Goal: Transaction & Acquisition: Purchase product/service

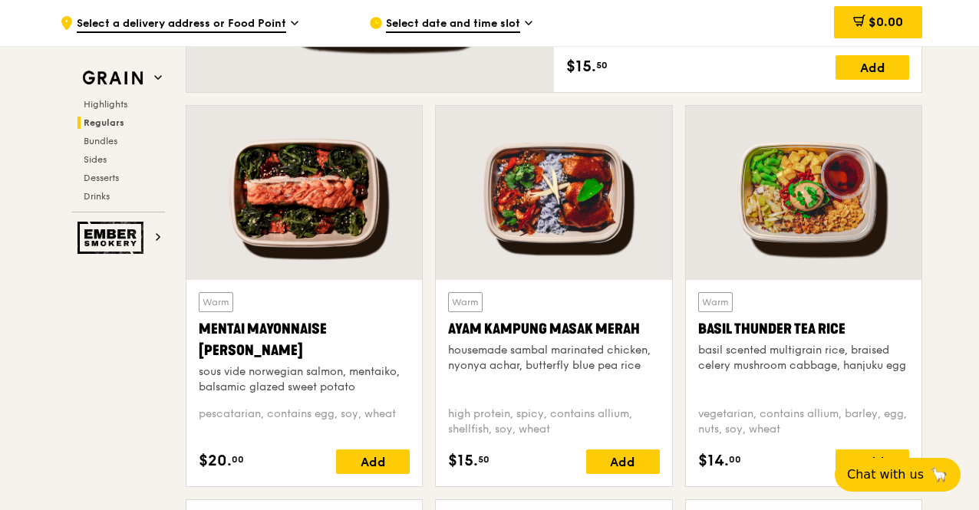
scroll to position [1442, 0]
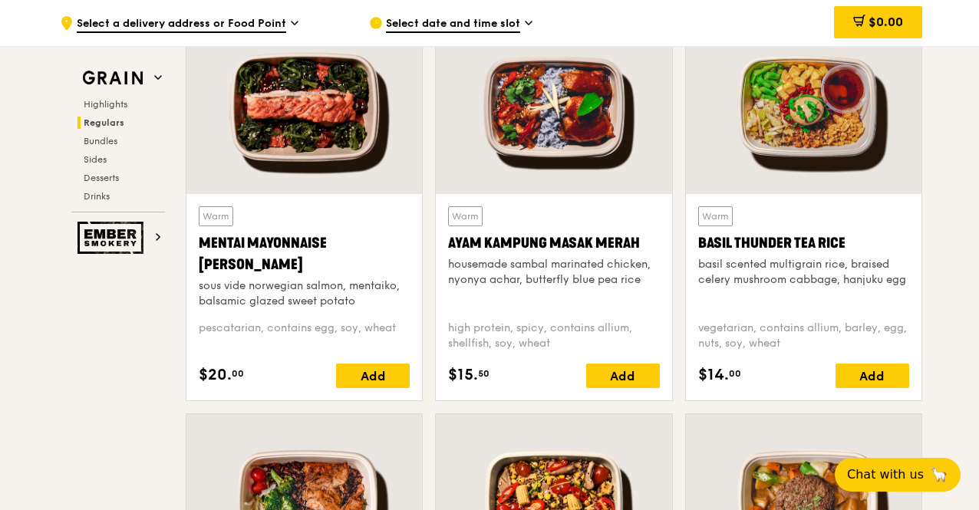
click at [310, 185] on div at bounding box center [303, 107] width 235 height 174
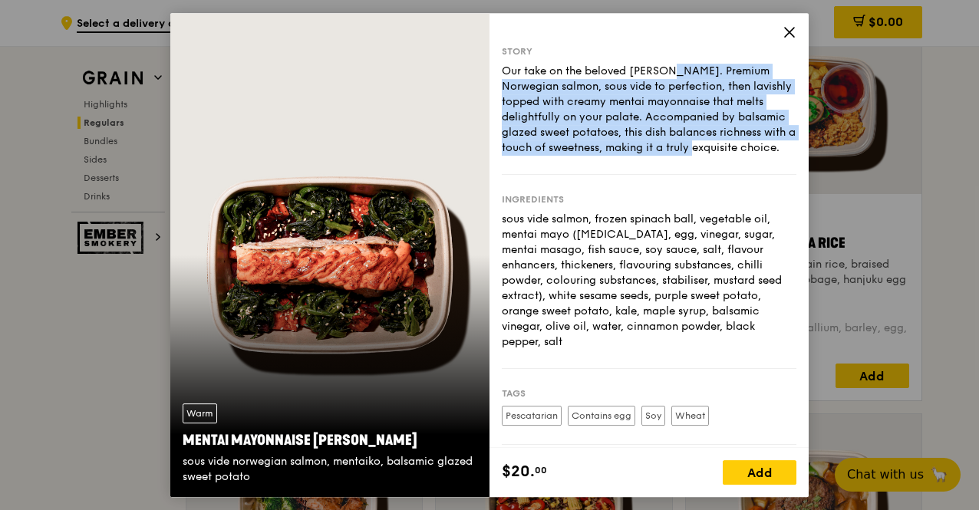
drag, startPoint x: 588, startPoint y: 71, endPoint x: 697, endPoint y: 154, distance: 137.5
click at [697, 154] on div "Our take on the beloved [PERSON_NAME]. Premium Norwegian salmon, sous vide to p…" at bounding box center [649, 110] width 295 height 92
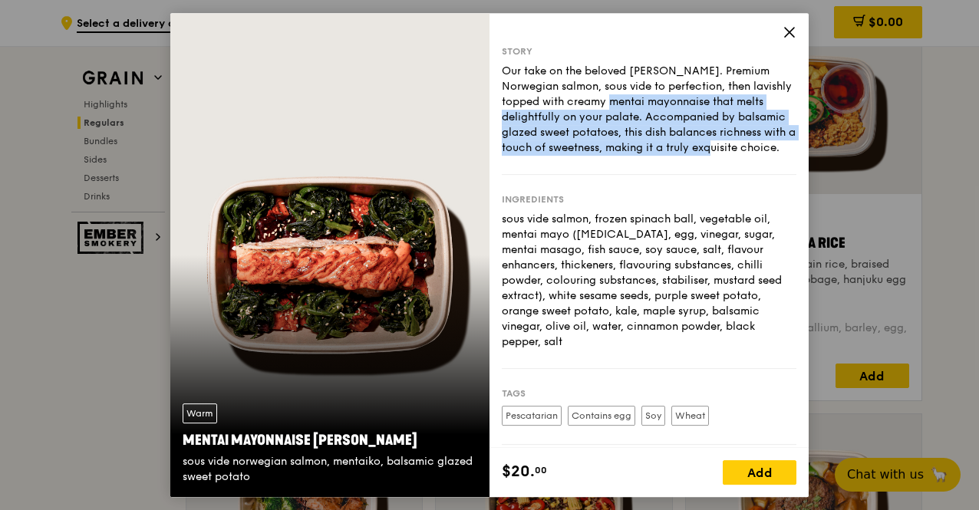
drag, startPoint x: 552, startPoint y: 97, endPoint x: 712, endPoint y: 150, distance: 167.9
click at [712, 150] on div "Our take on the beloved [PERSON_NAME]. Premium Norwegian salmon, sous vide to p…" at bounding box center [649, 110] width 295 height 92
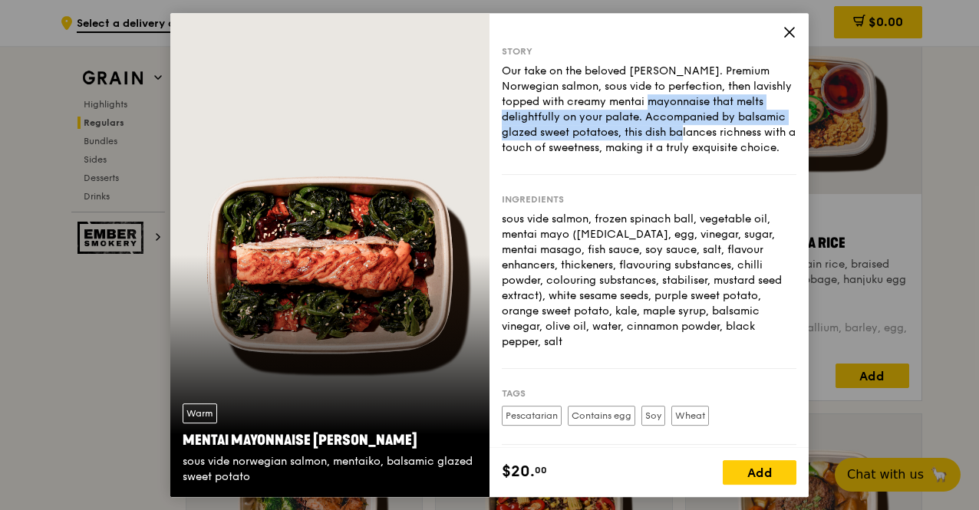
drag, startPoint x: 597, startPoint y: 109, endPoint x: 690, endPoint y: 147, distance: 100.1
click at [690, 147] on div "Our take on the beloved [PERSON_NAME]. Premium Norwegian salmon, sous vide to p…" at bounding box center [649, 110] width 295 height 92
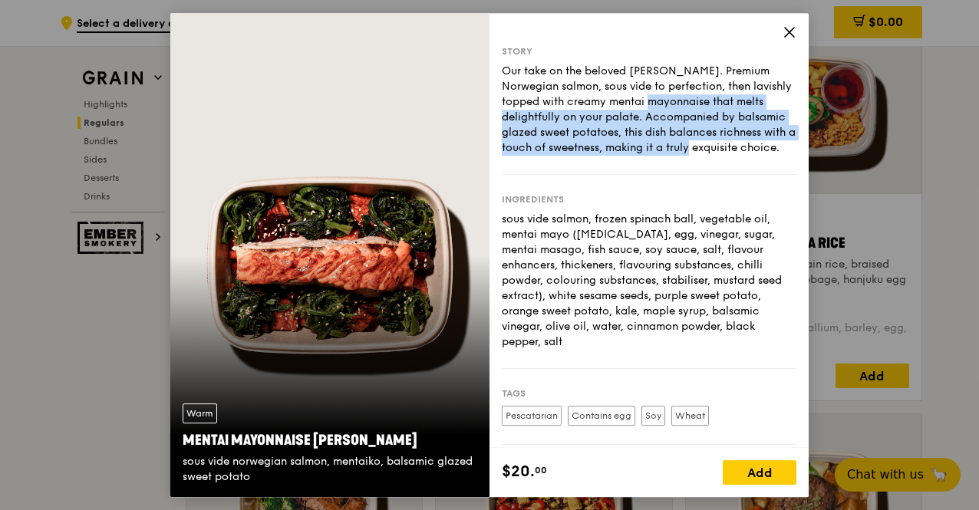
click at [689, 147] on div "Our take on the beloved [PERSON_NAME]. Premium Norwegian salmon, sous vide to p…" at bounding box center [649, 110] width 295 height 92
click at [673, 154] on div "Our take on the beloved [PERSON_NAME]. Premium Norwegian salmon, sous vide to p…" at bounding box center [649, 110] width 295 height 92
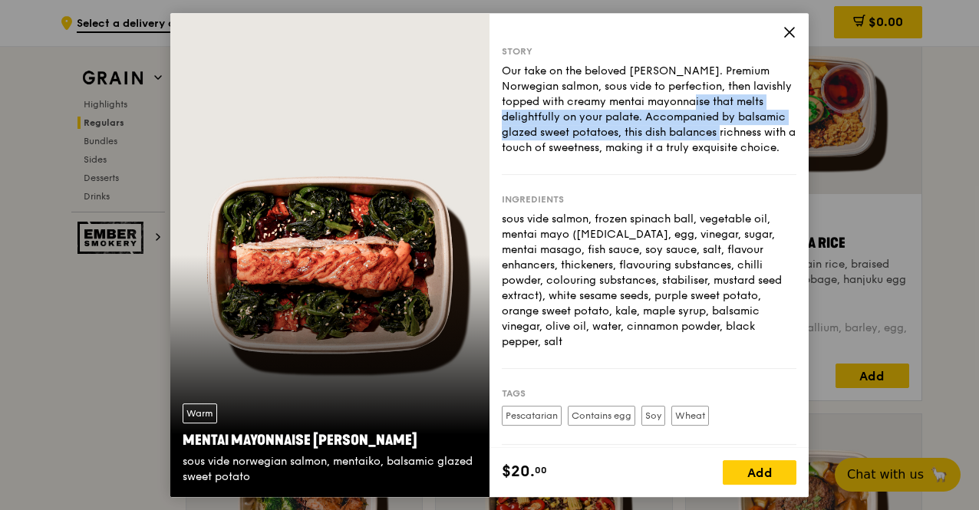
drag, startPoint x: 631, startPoint y: 107, endPoint x: 692, endPoint y: 138, distance: 69.0
click at [690, 137] on div "Our take on the beloved [PERSON_NAME]. Premium Norwegian salmon, sous vide to p…" at bounding box center [649, 110] width 295 height 92
click at [693, 139] on div "Our take on the beloved [PERSON_NAME]. Premium Norwegian salmon, sous vide to p…" at bounding box center [649, 110] width 295 height 92
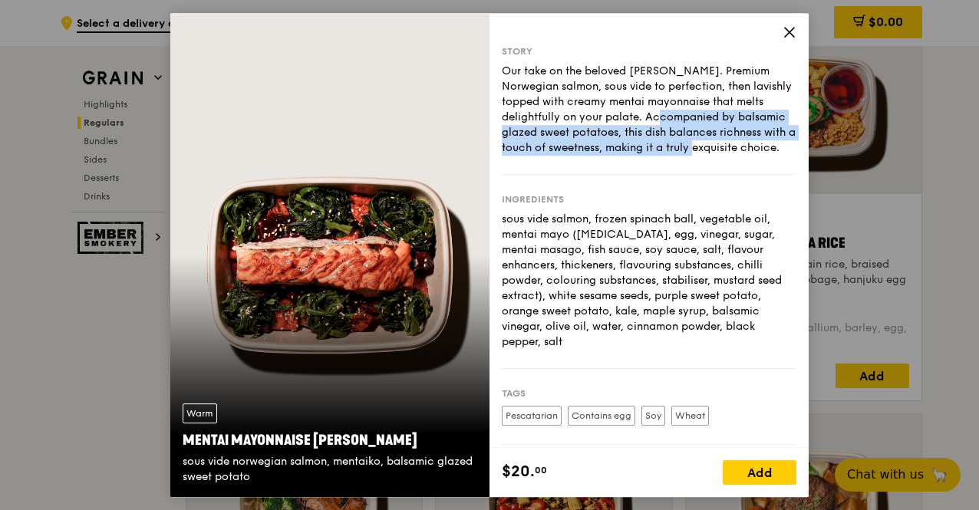
drag, startPoint x: 603, startPoint y: 124, endPoint x: 703, endPoint y: 150, distance: 102.9
click at [703, 150] on div "Our take on the beloved [PERSON_NAME]. Premium Norwegian salmon, sous vide to p…" at bounding box center [649, 110] width 295 height 92
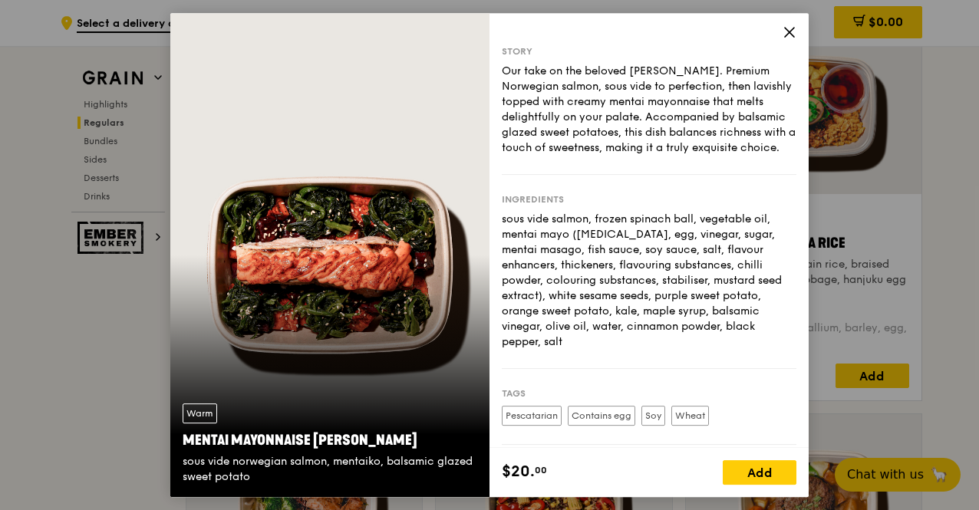
drag, startPoint x: 604, startPoint y: 134, endPoint x: 731, endPoint y: 165, distance: 130.2
click at [731, 156] on div "Our take on the beloved [PERSON_NAME]. Premium Norwegian salmon, sous vide to p…" at bounding box center [649, 110] width 295 height 92
drag, startPoint x: 581, startPoint y: 126, endPoint x: 716, endPoint y: 166, distance: 140.8
click at [716, 156] on div "Our take on the beloved [PERSON_NAME]. Premium Norwegian salmon, sous vide to p…" at bounding box center [649, 110] width 295 height 92
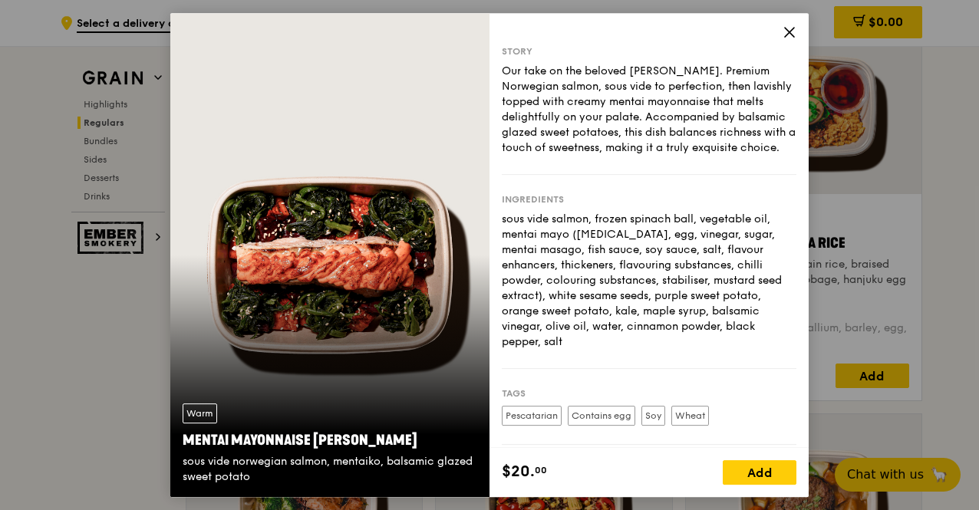
click at [716, 156] on div "Our take on the beloved [PERSON_NAME]. Premium Norwegian salmon, sous vide to p…" at bounding box center [649, 110] width 295 height 92
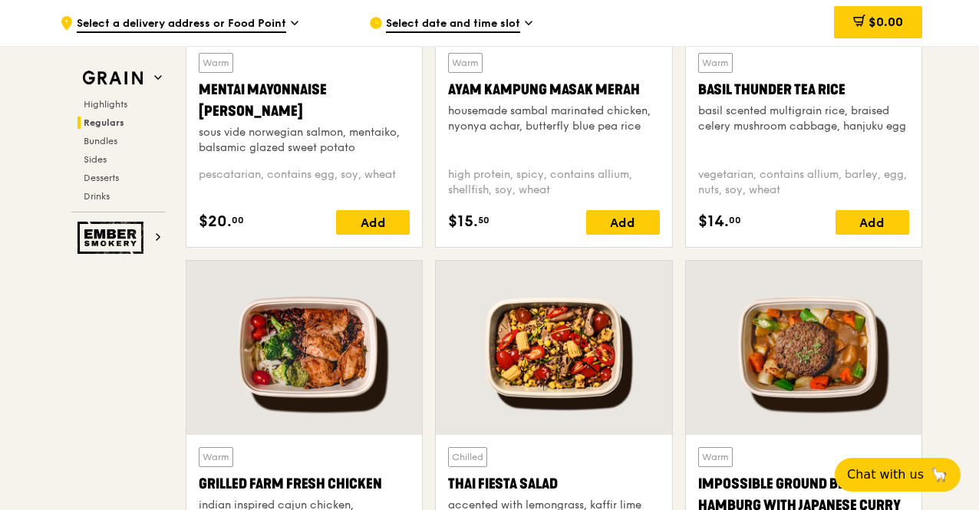
scroll to position [1749, 0]
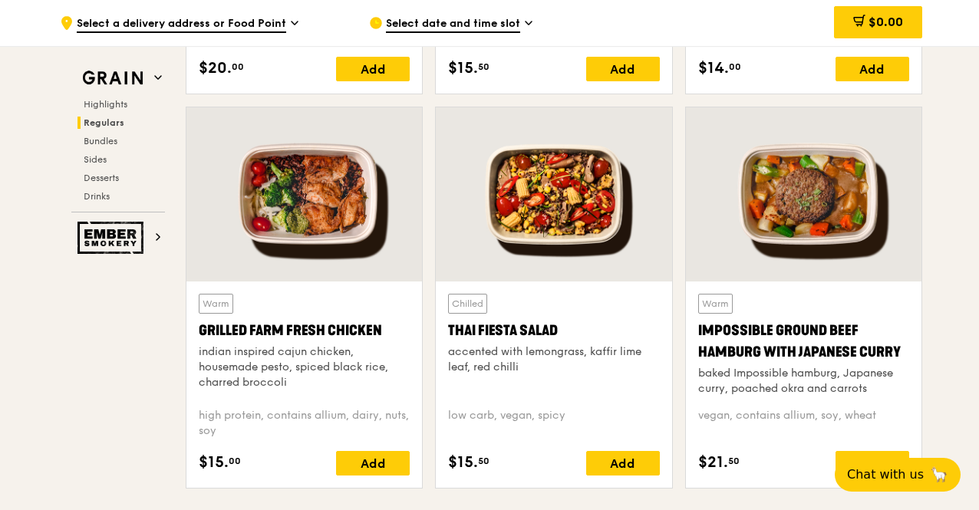
click at [362, 225] on div at bounding box center [303, 194] width 235 height 174
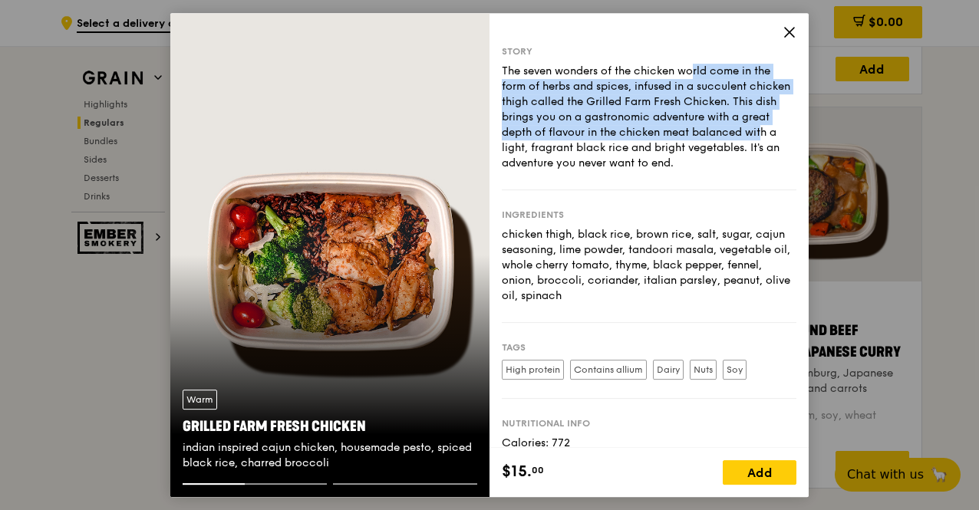
drag, startPoint x: 612, startPoint y: 77, endPoint x: 724, endPoint y: 134, distance: 125.6
click at [724, 134] on div "The seven wonders of the chicken world come in the form of herbs and spices, in…" at bounding box center [649, 117] width 295 height 107
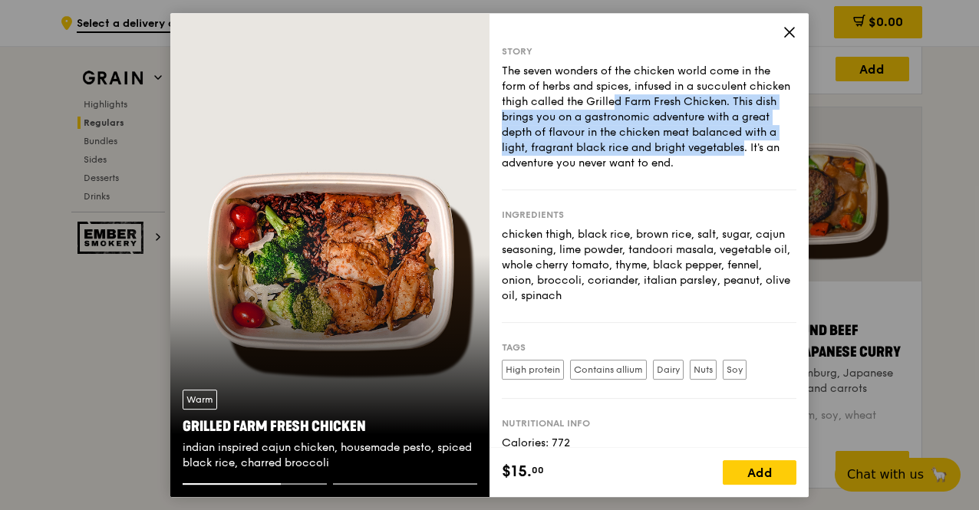
drag, startPoint x: 588, startPoint y: 102, endPoint x: 752, endPoint y: 149, distance: 171.4
click at [752, 149] on div "The seven wonders of the chicken world come in the form of herbs and spices, in…" at bounding box center [649, 117] width 295 height 107
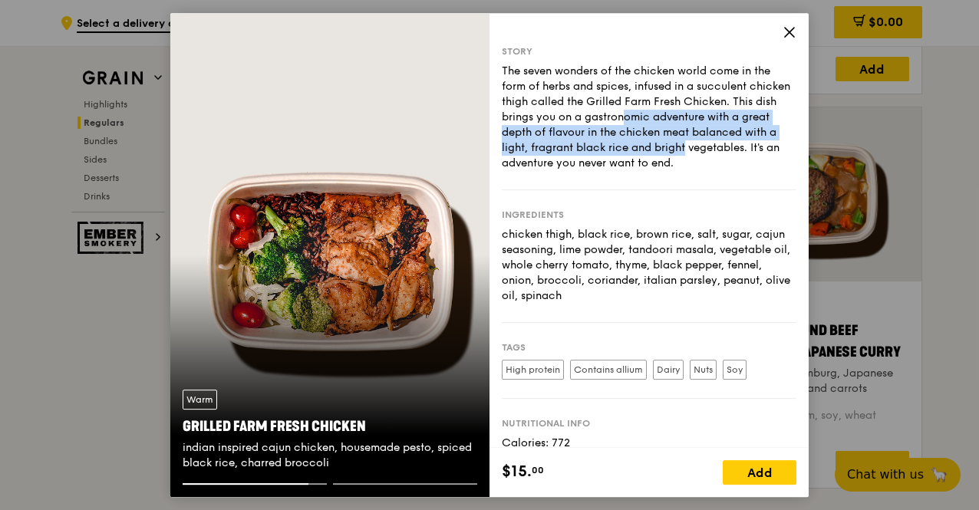
drag, startPoint x: 588, startPoint y: 113, endPoint x: 724, endPoint y: 146, distance: 140.5
click at [724, 146] on div "The seven wonders of the chicken world come in the form of herbs and spices, in…" at bounding box center [649, 117] width 295 height 107
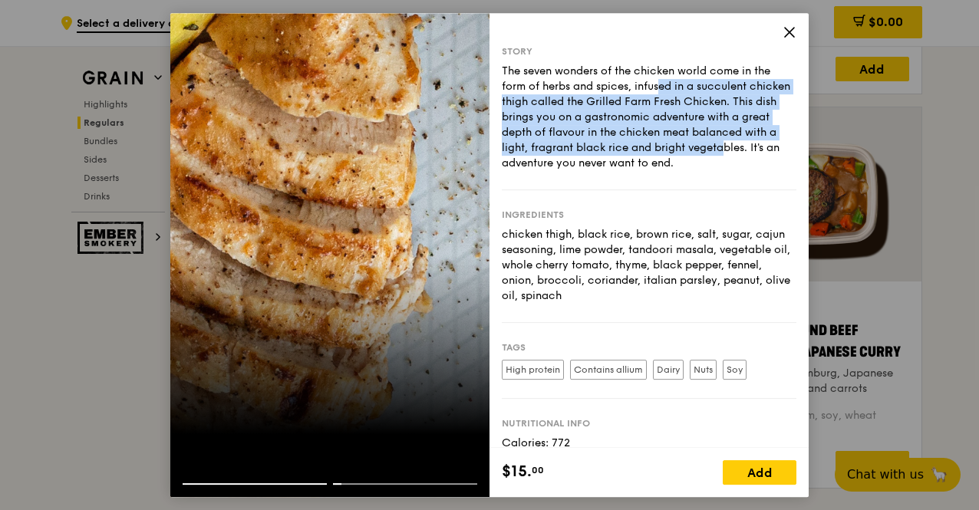
drag, startPoint x: 591, startPoint y: 92, endPoint x: 729, endPoint y: 145, distance: 148.6
click at [729, 145] on div "The seven wonders of the chicken world come in the form of herbs and spices, in…" at bounding box center [649, 117] width 295 height 107
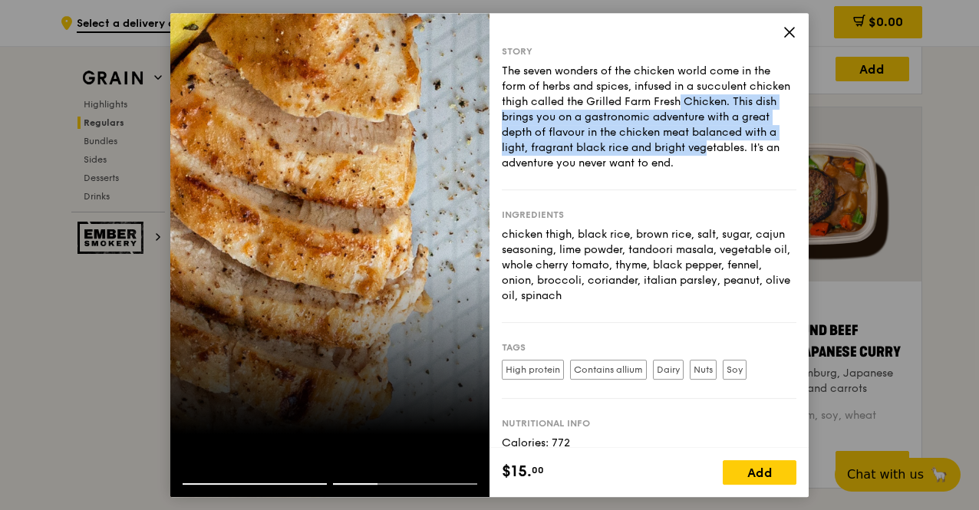
drag, startPoint x: 648, startPoint y: 111, endPoint x: 714, endPoint y: 148, distance: 75.5
click at [714, 148] on div "The seven wonders of the chicken world come in the form of herbs and spices, in…" at bounding box center [649, 117] width 295 height 107
drag, startPoint x: 614, startPoint y: 97, endPoint x: 684, endPoint y: 150, distance: 87.8
click at [682, 148] on div "The seven wonders of the chicken world come in the form of herbs and spices, in…" at bounding box center [649, 117] width 295 height 107
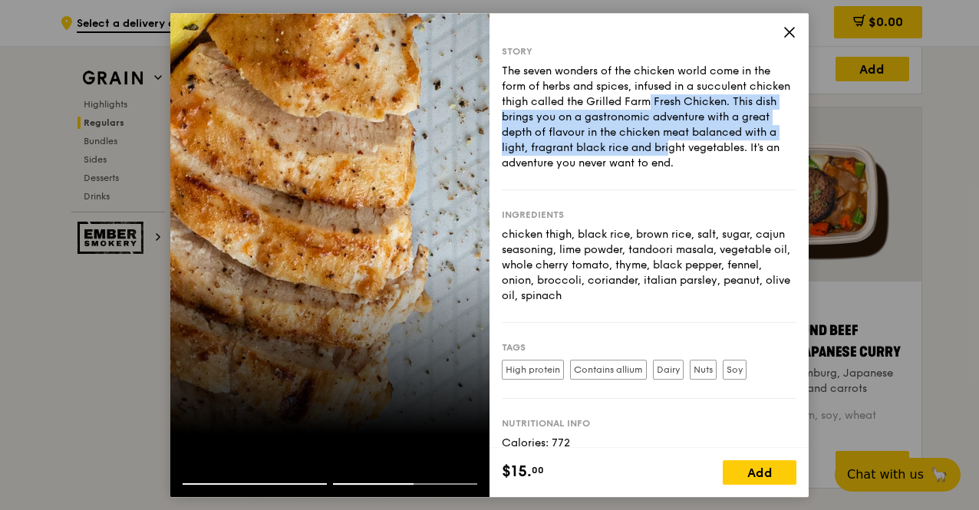
click at [684, 150] on div "The seven wonders of the chicken world come in the form of herbs and spices, in…" at bounding box center [649, 117] width 295 height 107
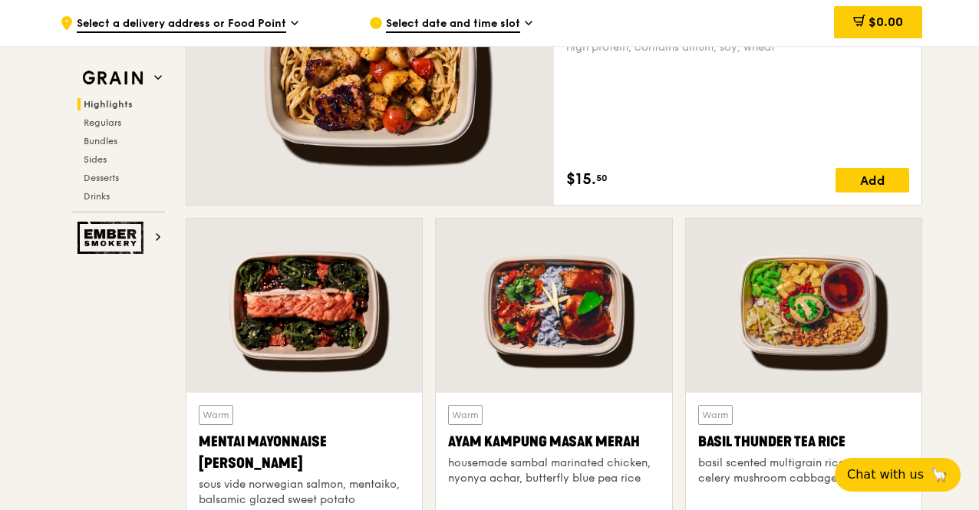
scroll to position [1059, 0]
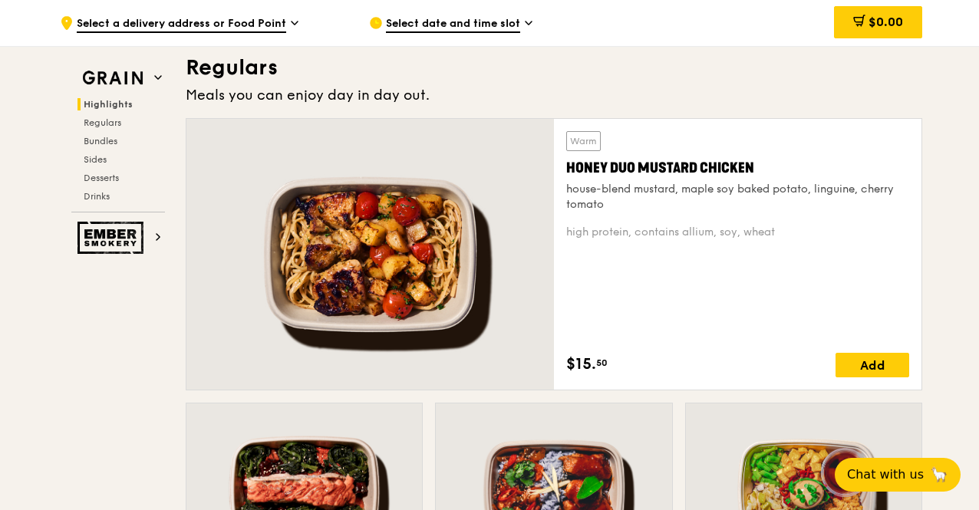
click at [420, 256] on div at bounding box center [369, 254] width 367 height 271
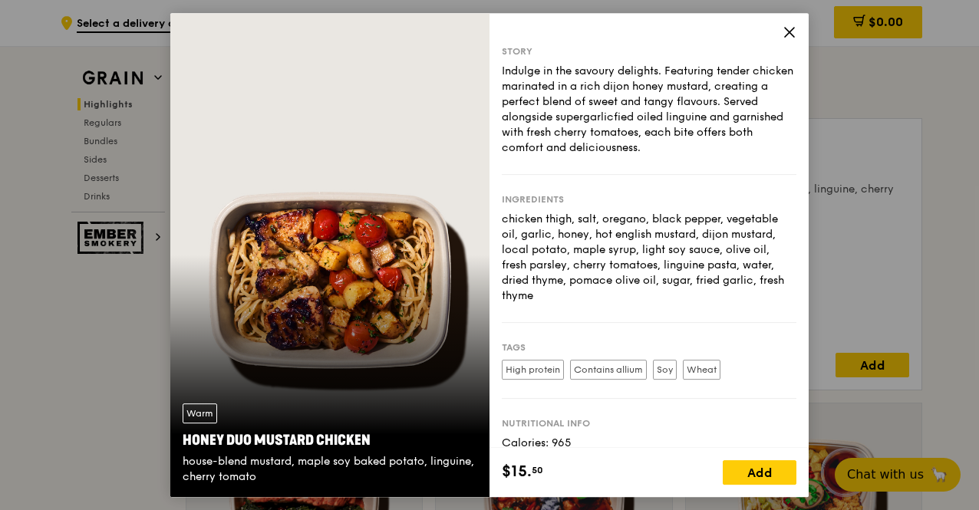
drag, startPoint x: 637, startPoint y: 81, endPoint x: 698, endPoint y: 143, distance: 87.9
click at [698, 143] on div "Indulge in the savoury delights. Featuring tender chicken marinated in a rich d…" at bounding box center [649, 110] width 295 height 92
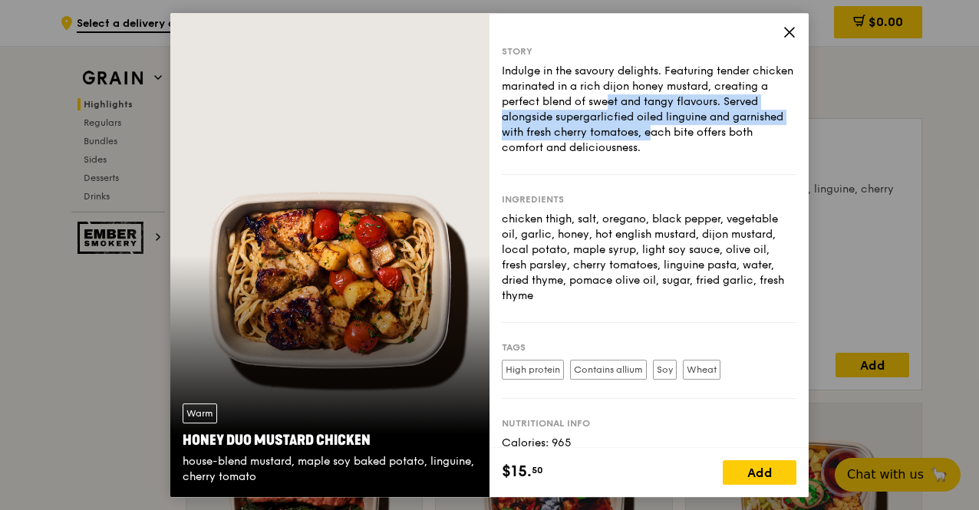
drag, startPoint x: 590, startPoint y: 105, endPoint x: 632, endPoint y: 133, distance: 50.4
click at [631, 133] on div "Indulge in the savoury delights. Featuring tender chicken marinated in a rich d…" at bounding box center [649, 110] width 295 height 92
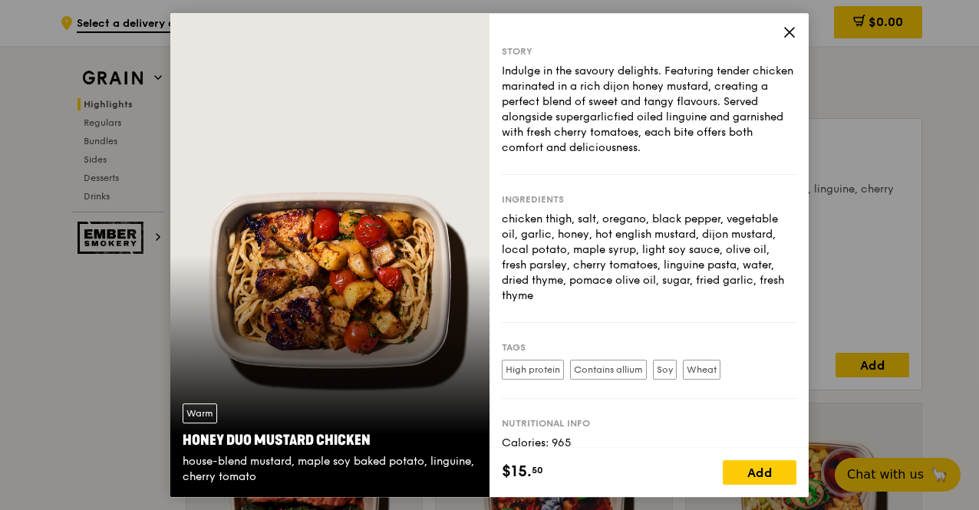
click at [632, 133] on div "Indulge in the savoury delights. Featuring tender chicken marinated in a rich d…" at bounding box center [649, 110] width 295 height 92
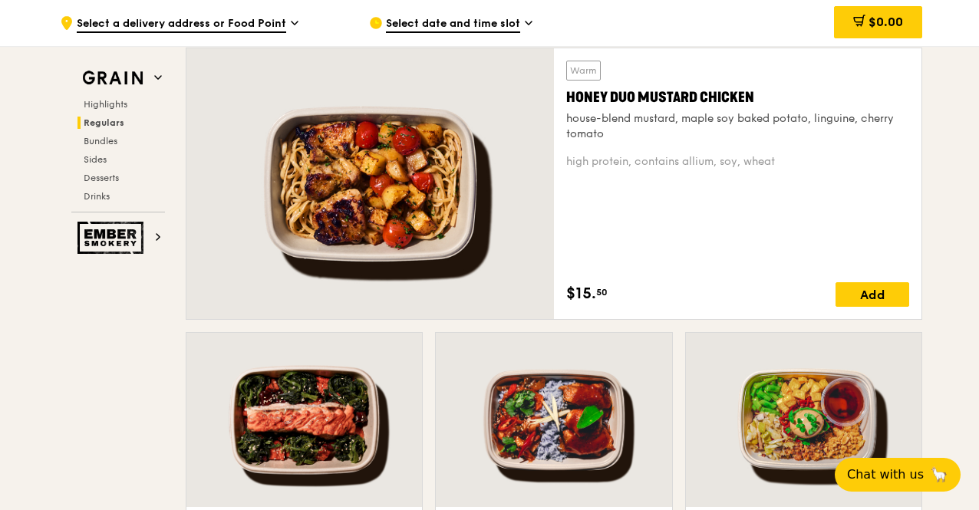
scroll to position [1289, 0]
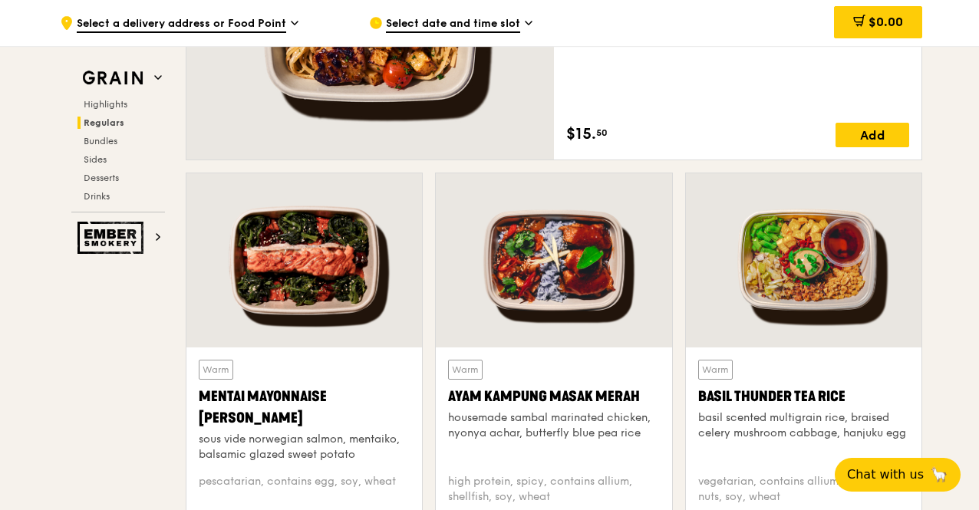
click at [342, 294] on div at bounding box center [303, 260] width 235 height 174
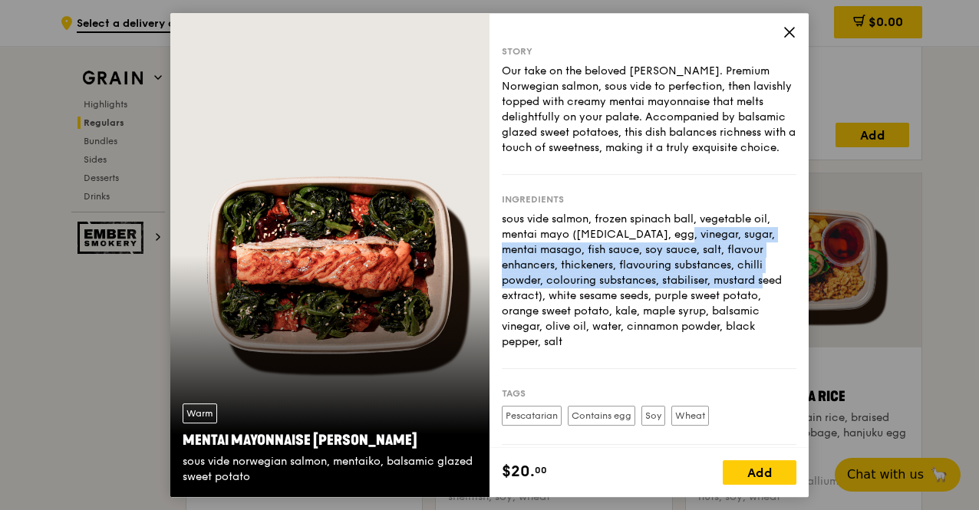
drag, startPoint x: 599, startPoint y: 242, endPoint x: 706, endPoint y: 301, distance: 122.2
click at [706, 301] on div "sous vide salmon, frozen spinach ball, vegetable oil, mentai mayo ([MEDICAL_DAT…" at bounding box center [649, 281] width 295 height 138
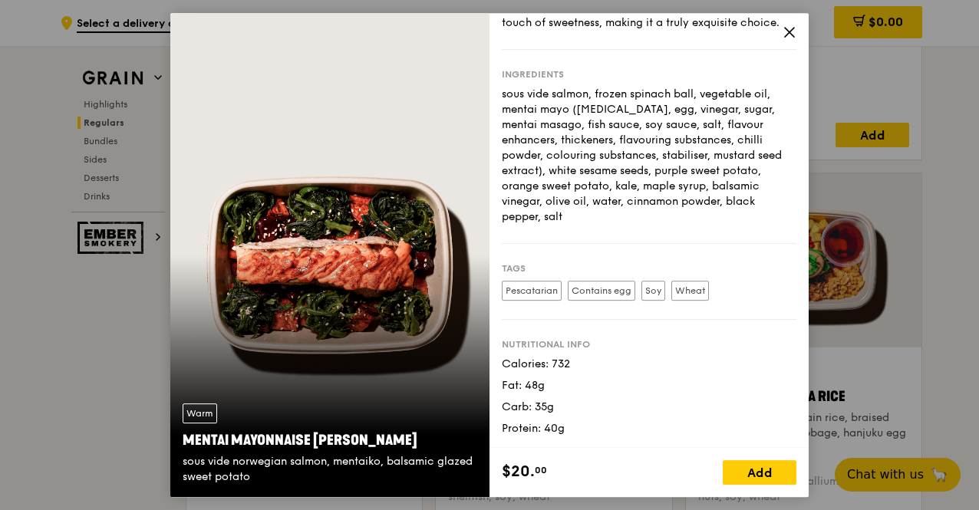
scroll to position [139, 0]
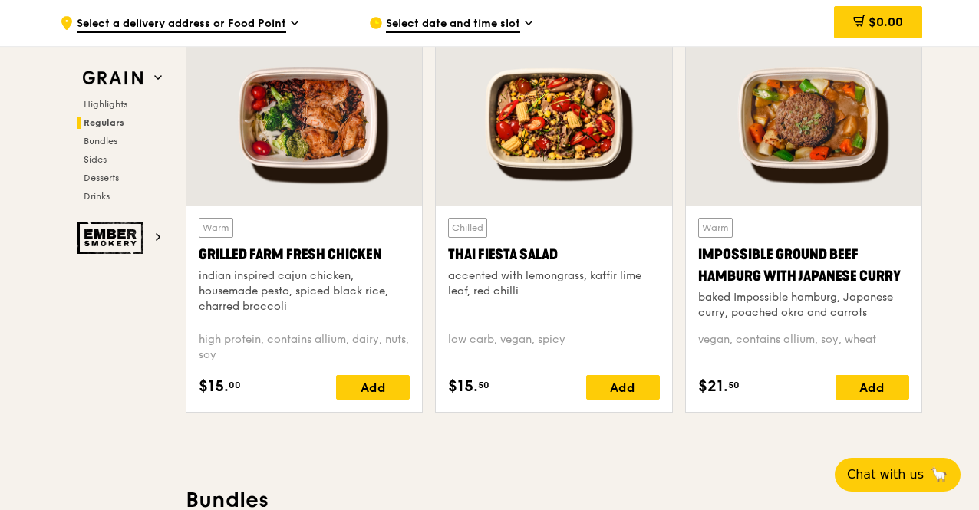
scroll to position [1826, 0]
